Goal: Find specific page/section: Find specific page/section

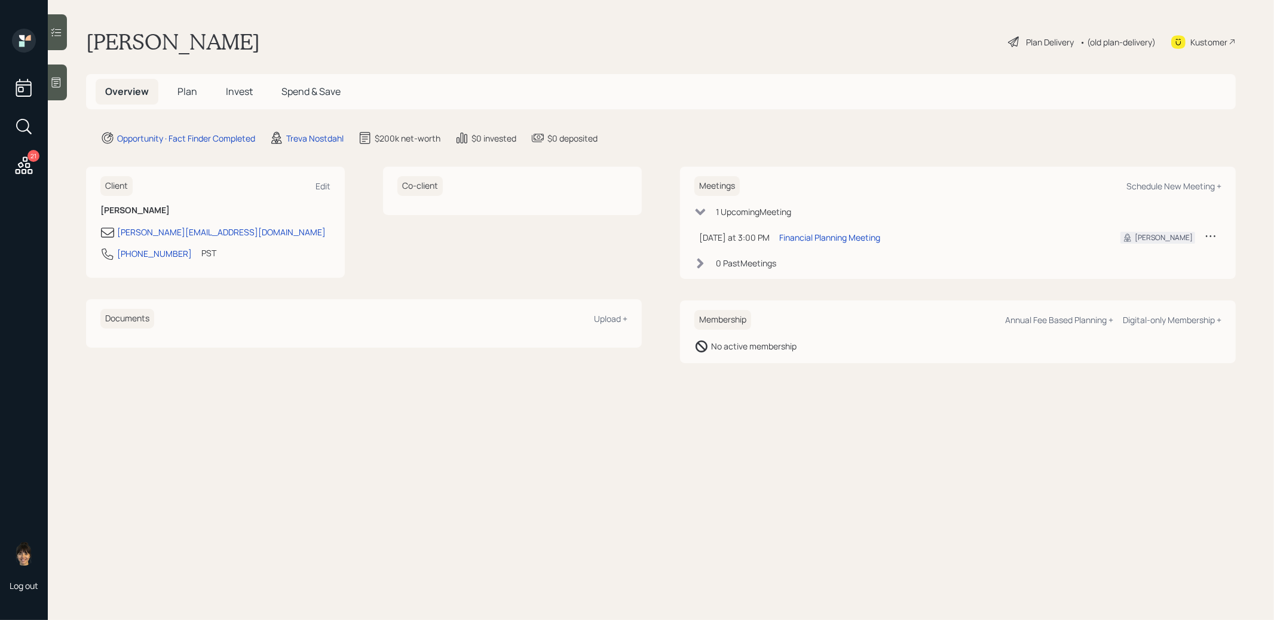
click at [182, 94] on span "Plan" at bounding box center [188, 91] width 20 height 13
